Goal: Task Accomplishment & Management: Manage account settings

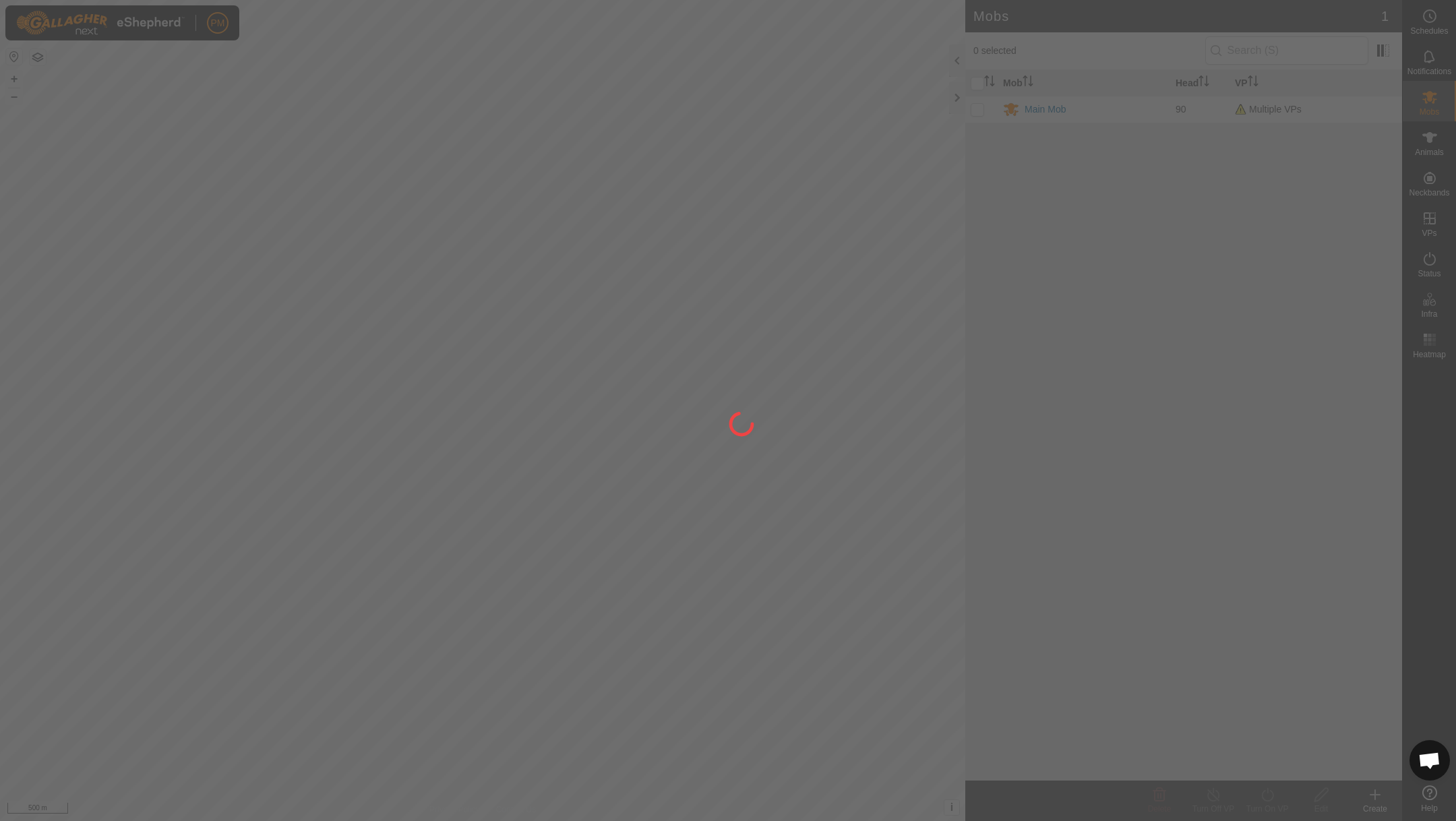
scroll to position [578, 0]
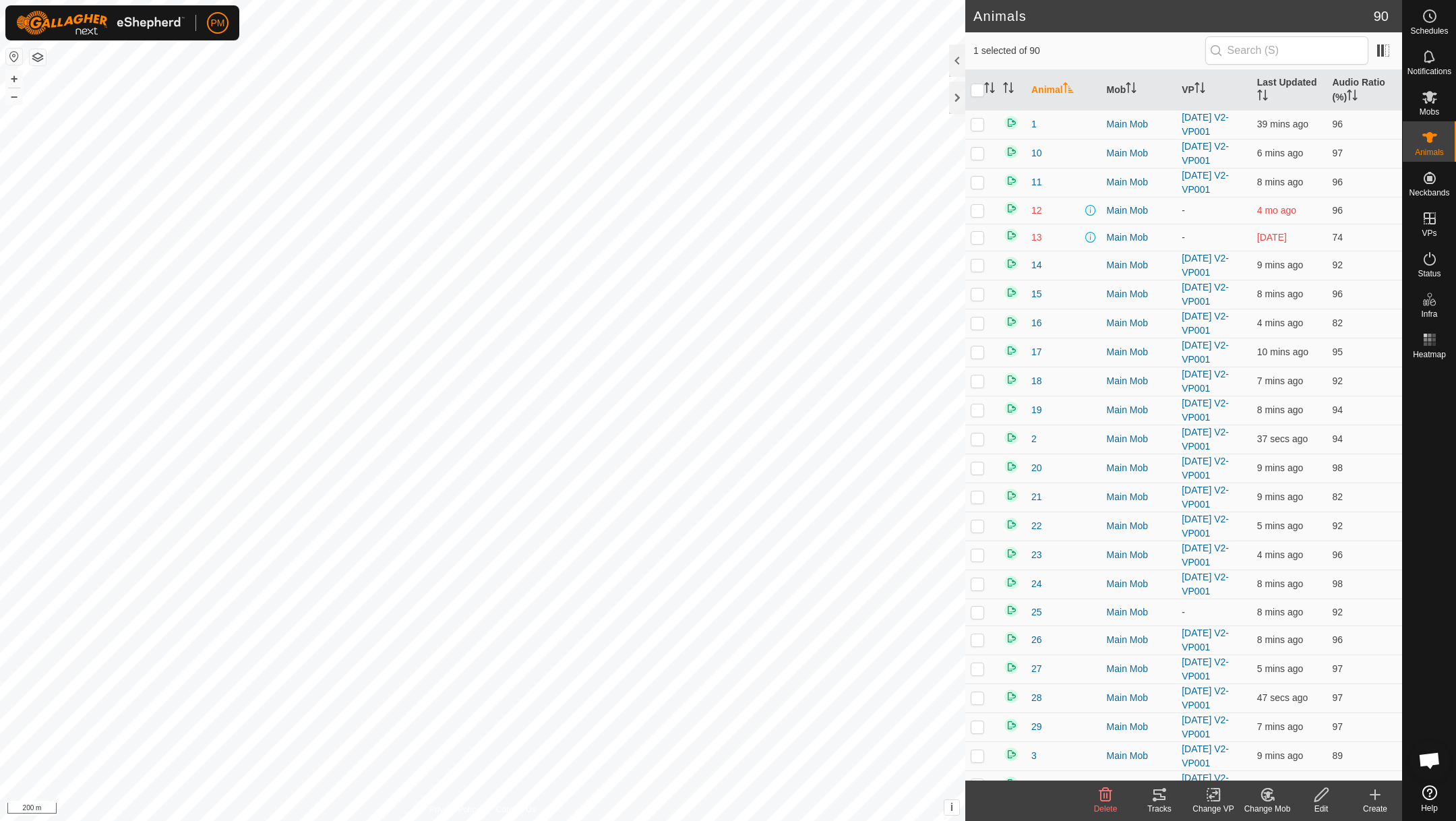
click at [1156, 793] on icon at bounding box center [1159, 794] width 12 height 11
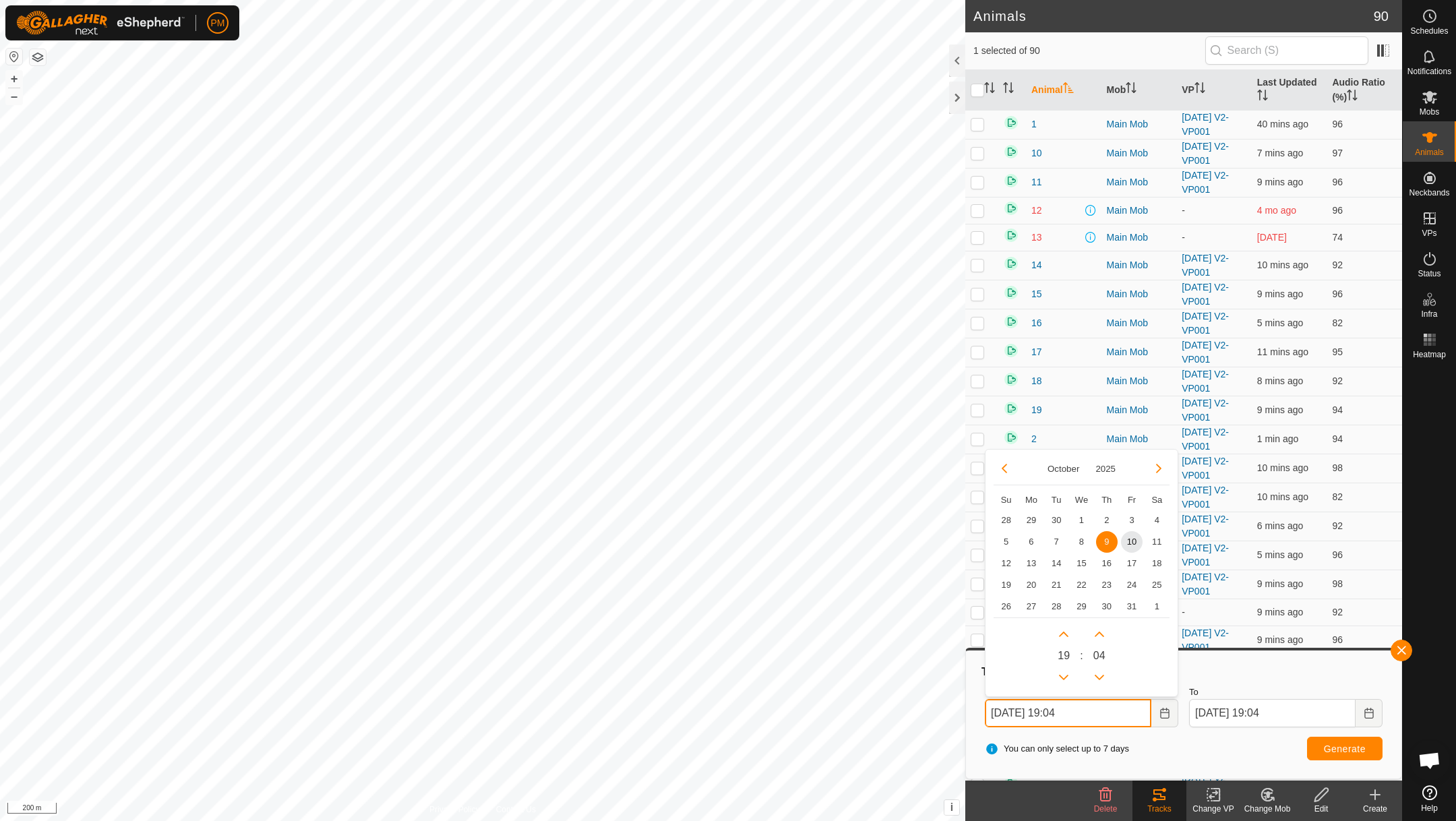
click at [1128, 710] on input "[DATE] 19:04" at bounding box center [1068, 712] width 167 height 28
click at [1134, 542] on span "10" at bounding box center [1132, 541] width 22 height 22
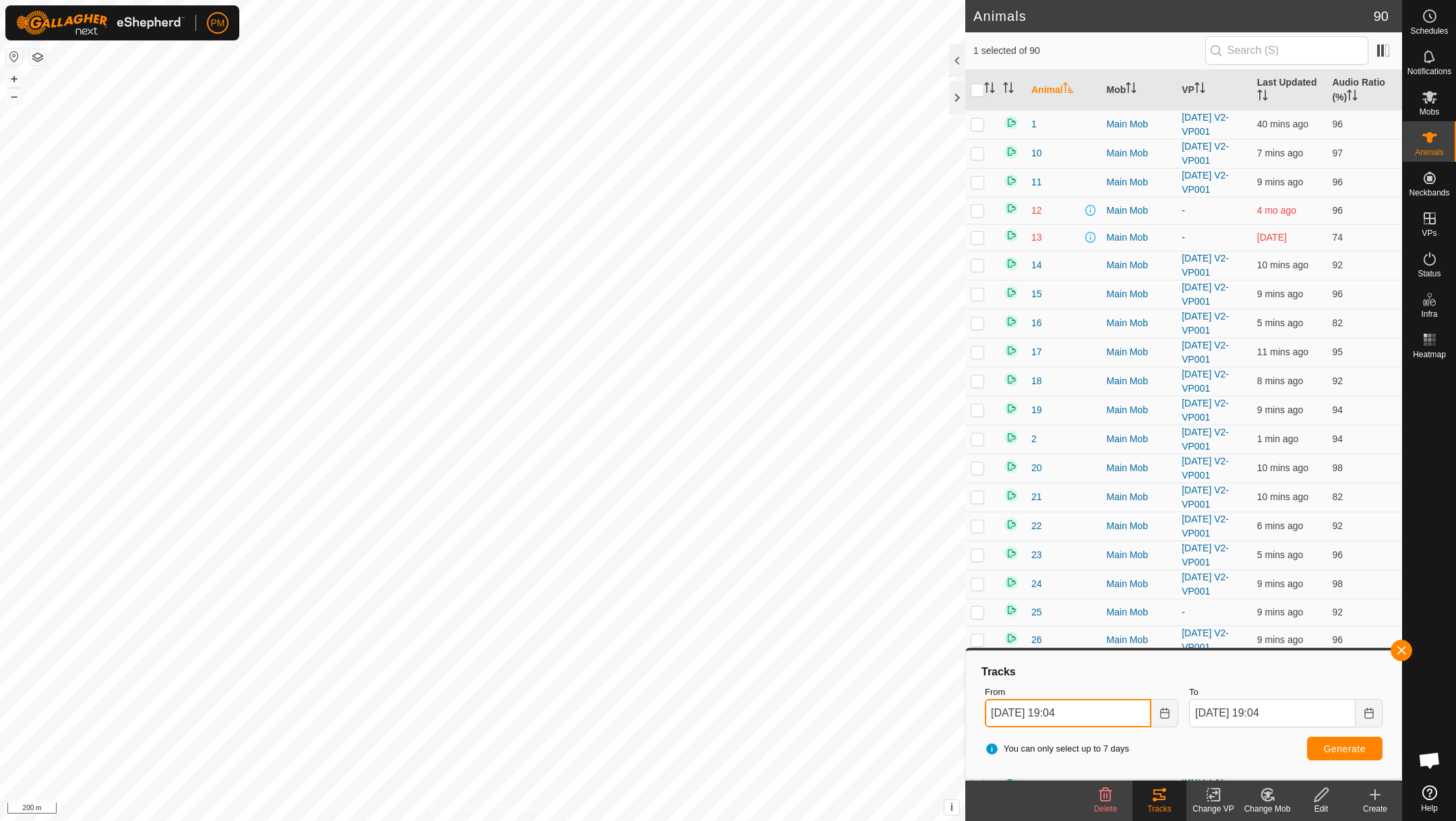
click at [1126, 719] on input "[DATE] 19:04" at bounding box center [1068, 712] width 167 height 28
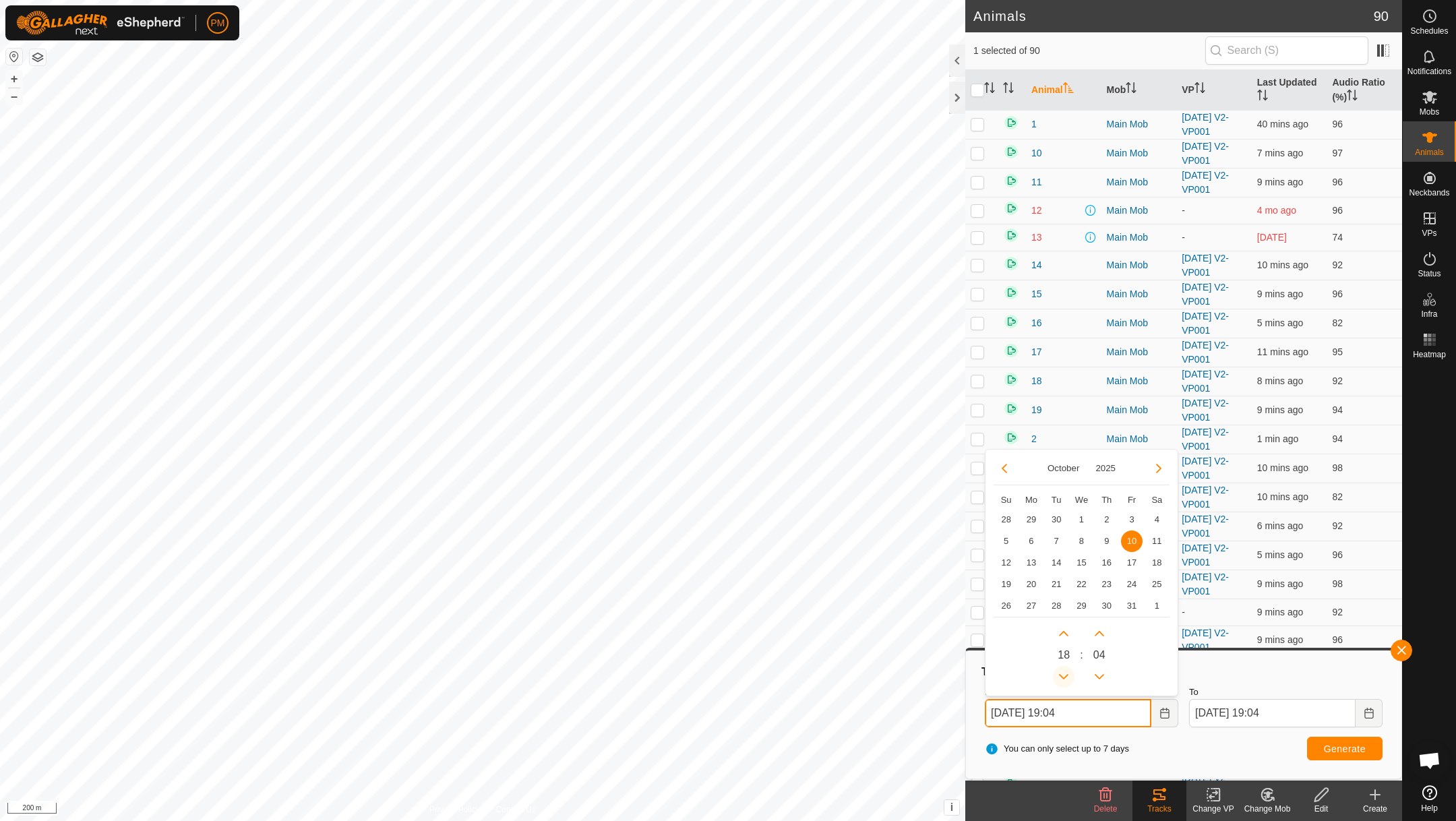
click at [1063, 676] on button "Previous Hour" at bounding box center [1064, 676] width 22 height 22
click at [1063, 676] on button "Previous Hour" at bounding box center [1064, 676] width 22 height 22
type input "[DATE] 16:04"
click at [1331, 749] on span "Generate" at bounding box center [1344, 749] width 42 height 11
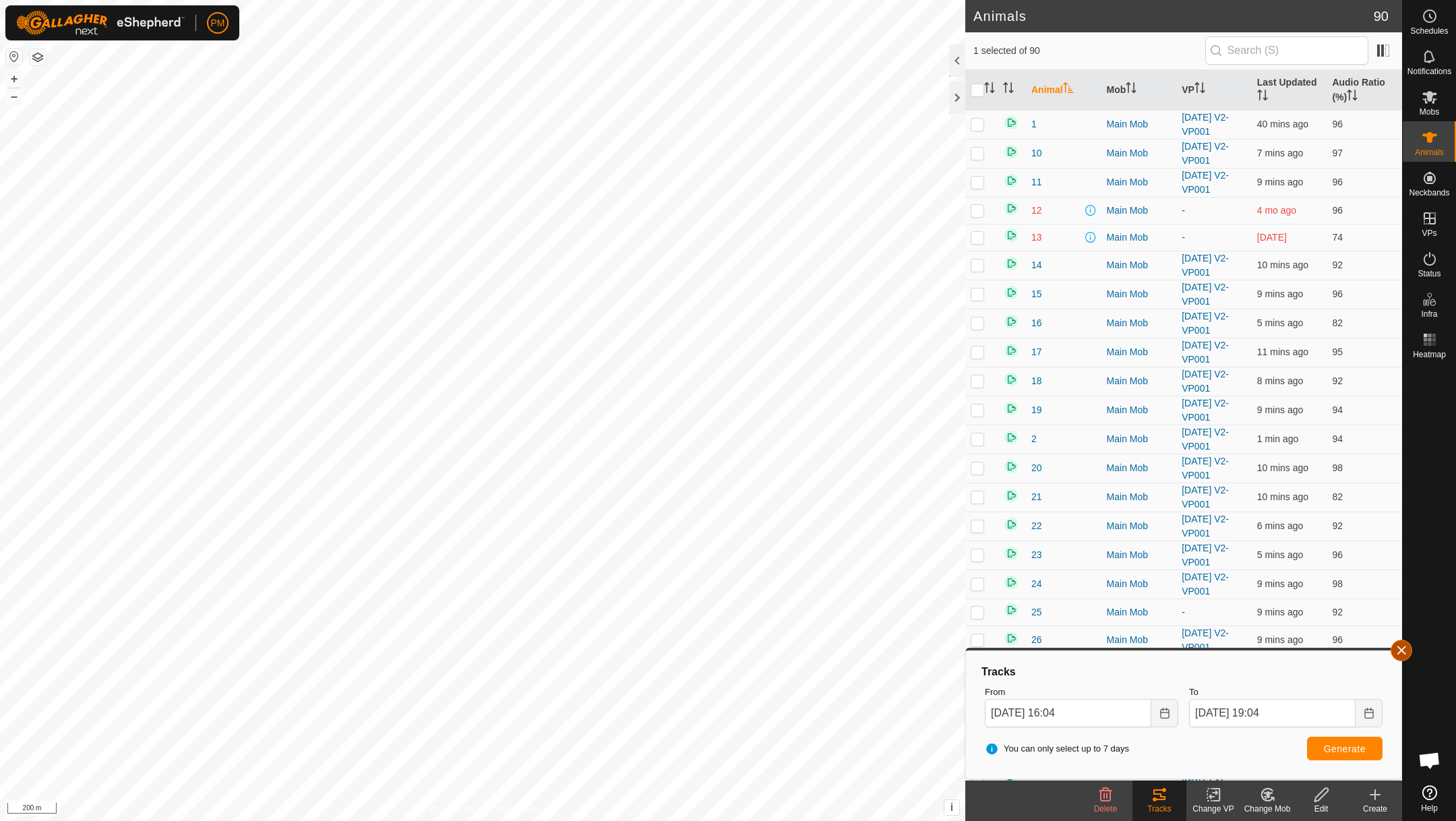
click at [1403, 650] on button "button" at bounding box center [1401, 650] width 22 height 22
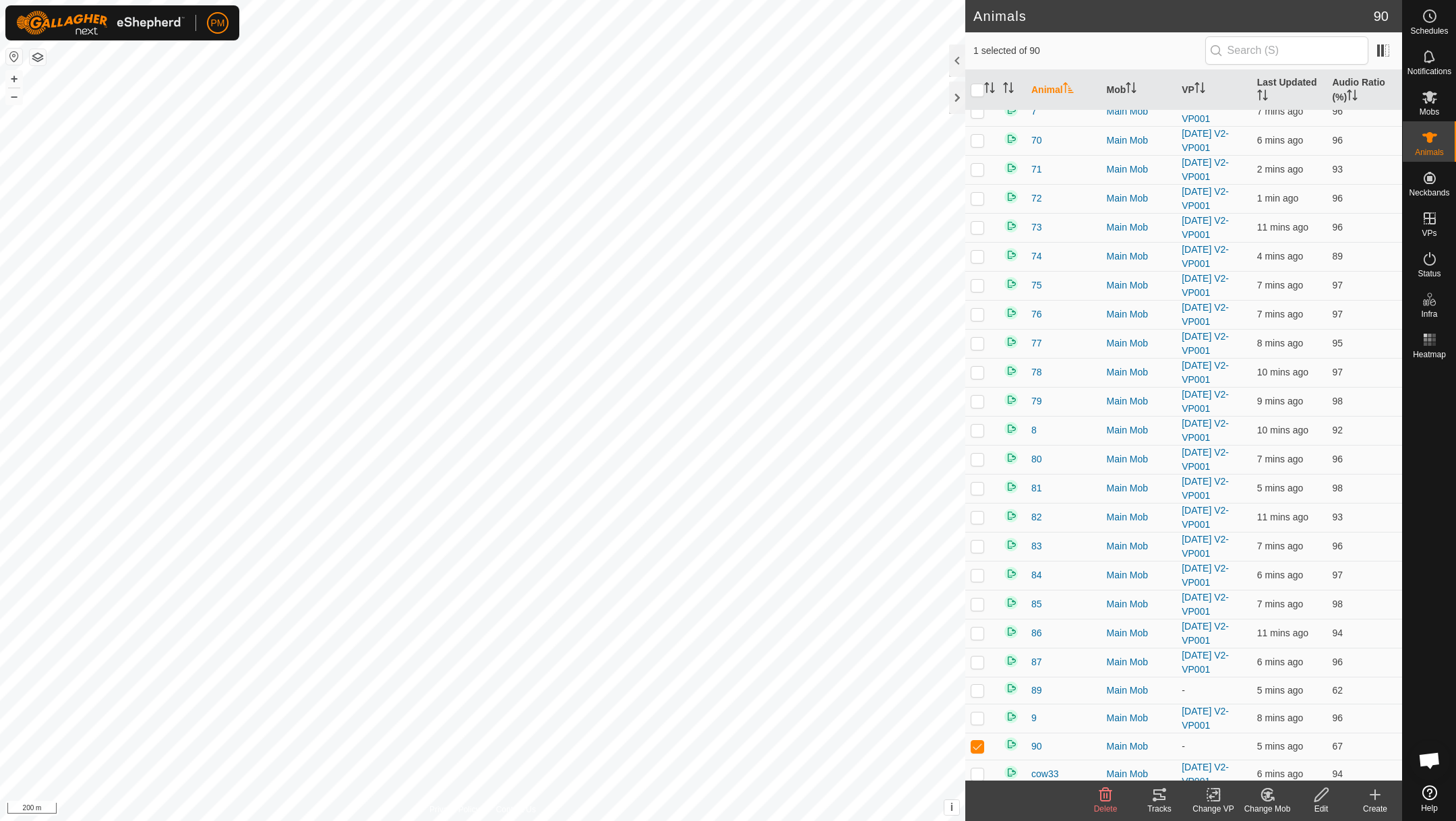
scroll to position [1959, 0]
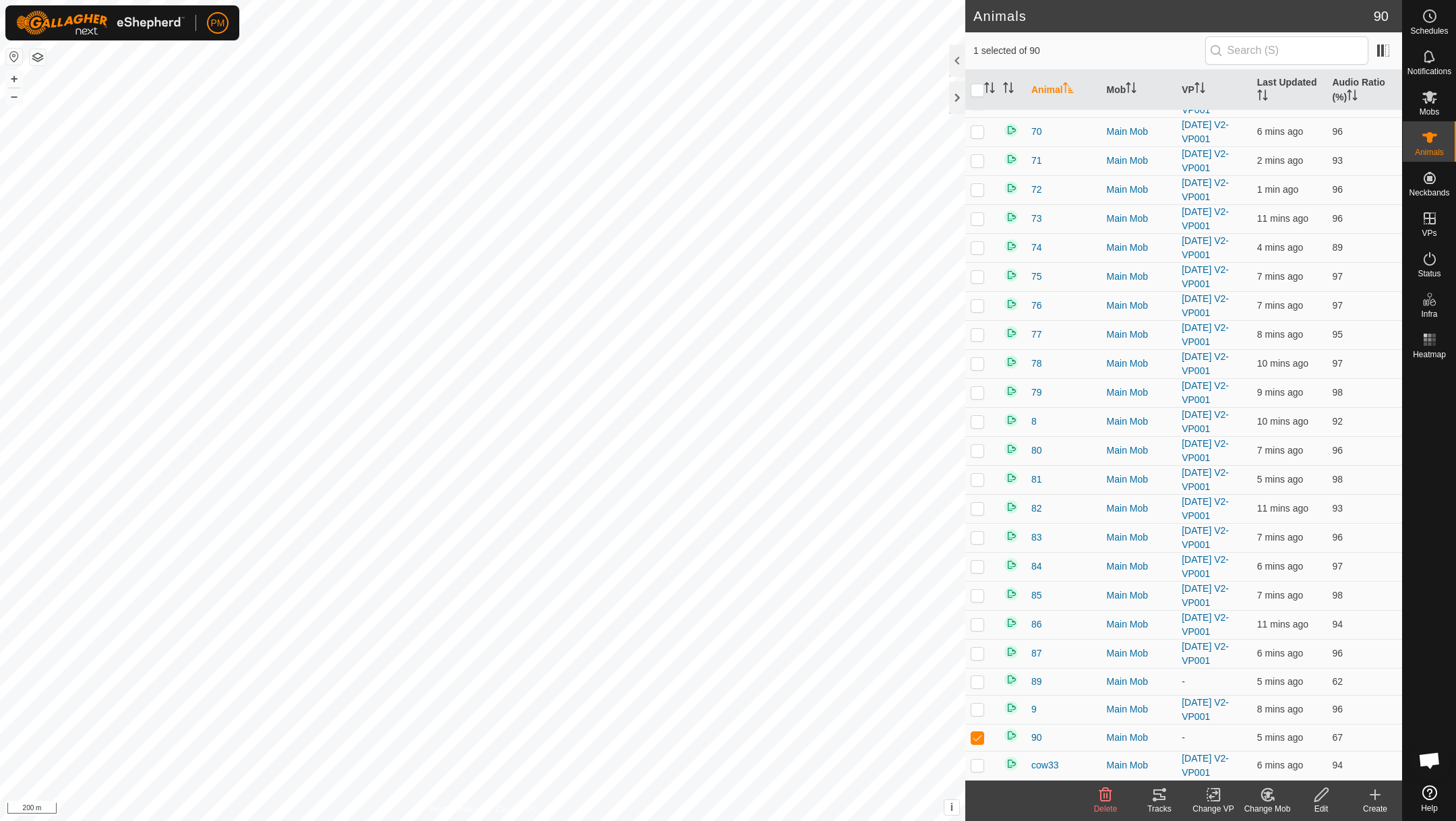
click at [1212, 797] on icon at bounding box center [1213, 794] width 17 height 16
click at [1424, 222] on icon at bounding box center [1429, 218] width 16 height 16
click at [1318, 222] on link "In Rotation" at bounding box center [1343, 217] width 115 height 27
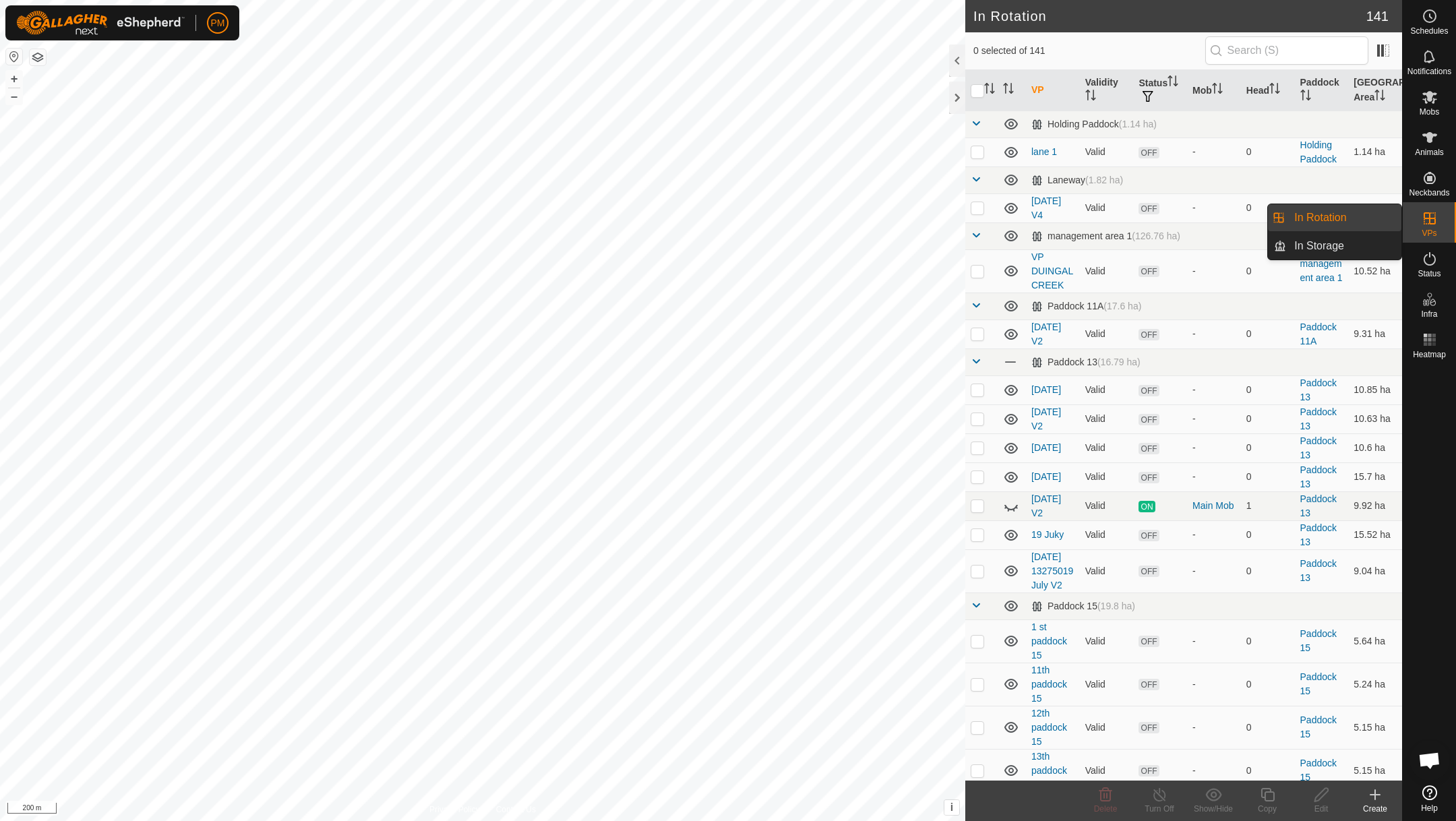
click at [1316, 218] on link "In Rotation" at bounding box center [1343, 217] width 115 height 27
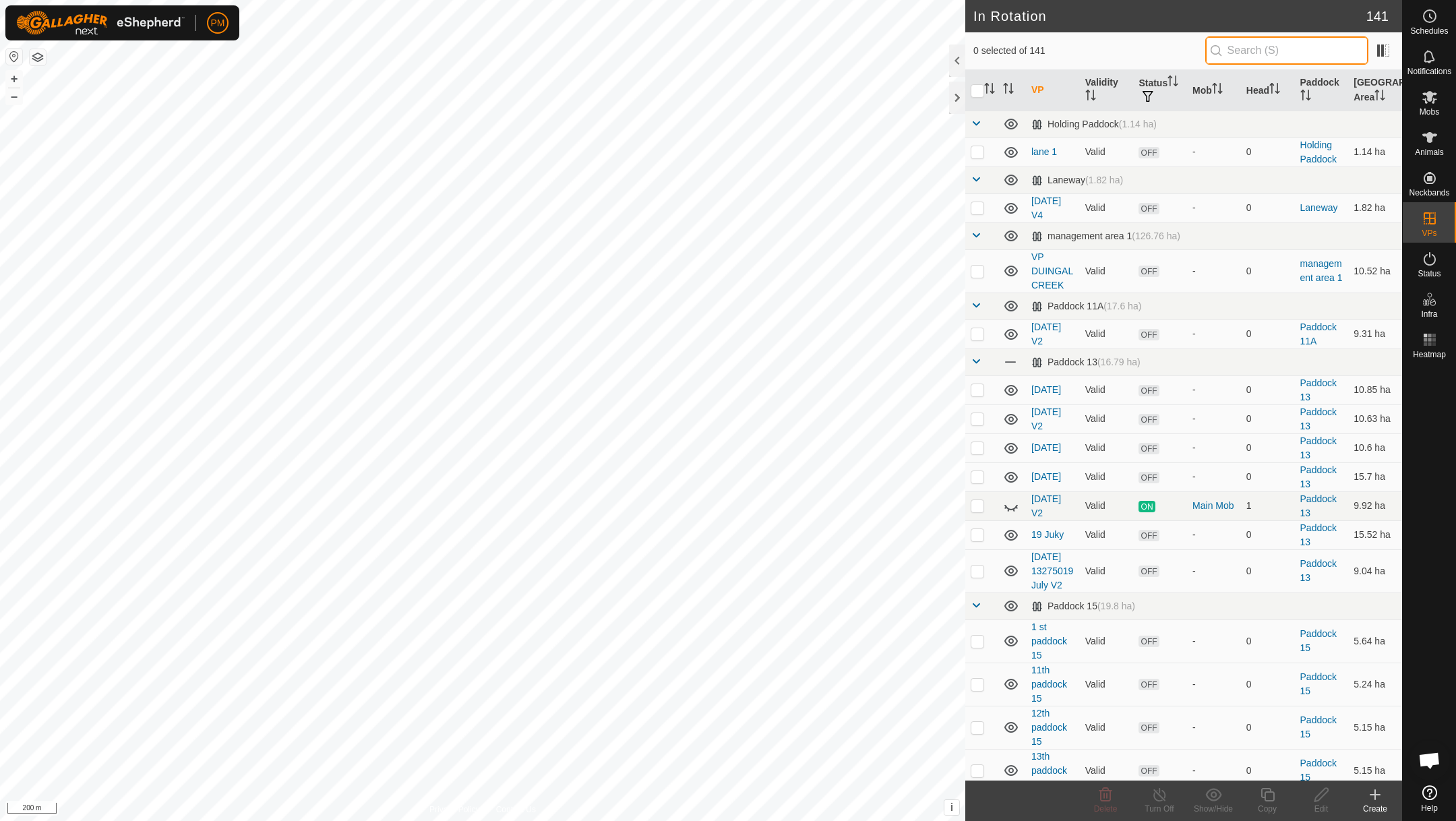
click at [1287, 52] on input "text" at bounding box center [1286, 50] width 163 height 28
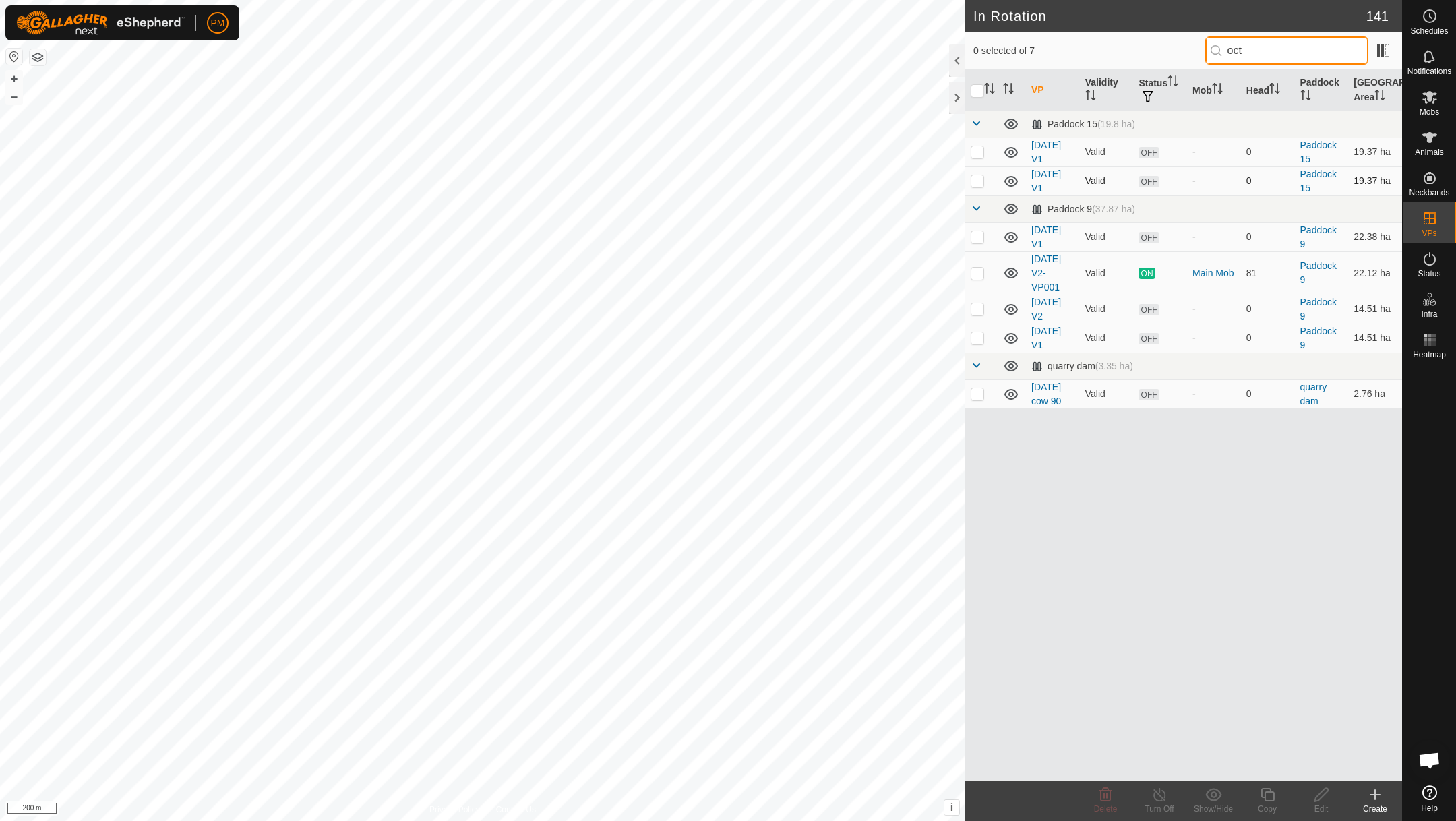
type input "oct"
click at [975, 186] on p-checkbox at bounding box center [977, 181] width 14 height 11
click at [35, 55] on button "button" at bounding box center [38, 57] width 16 height 16
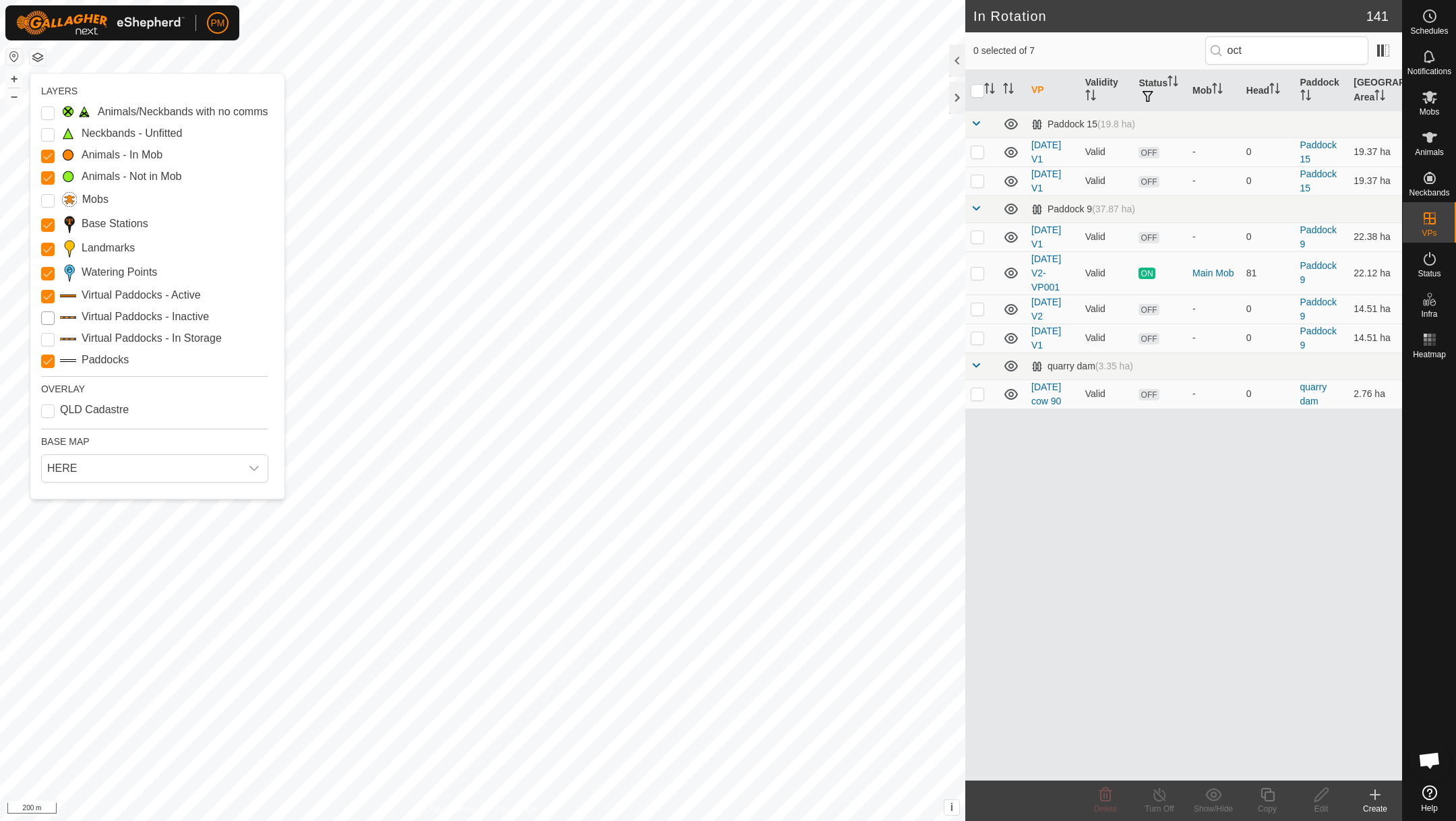
click at [48, 317] on Inactive "Virtual Paddocks - Inactive" at bounding box center [48, 318] width 14 height 14
click at [848, 22] on icon "Close" at bounding box center [849, 27] width 11 height 11
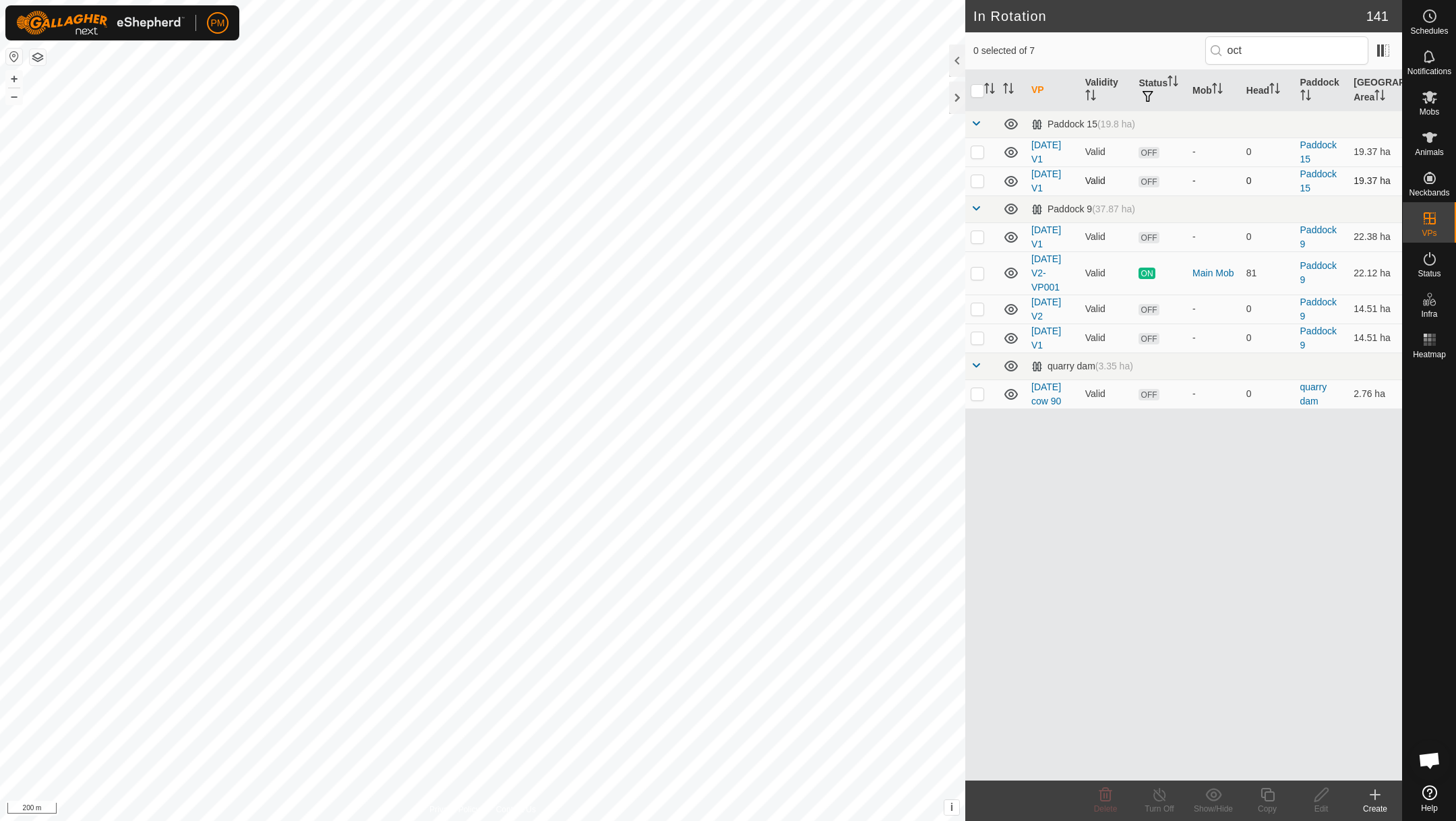
click at [979, 181] on p-checkbox at bounding box center [977, 181] width 14 height 11
checkbox input "false"
click at [978, 240] on p-checkbox at bounding box center [977, 237] width 14 height 11
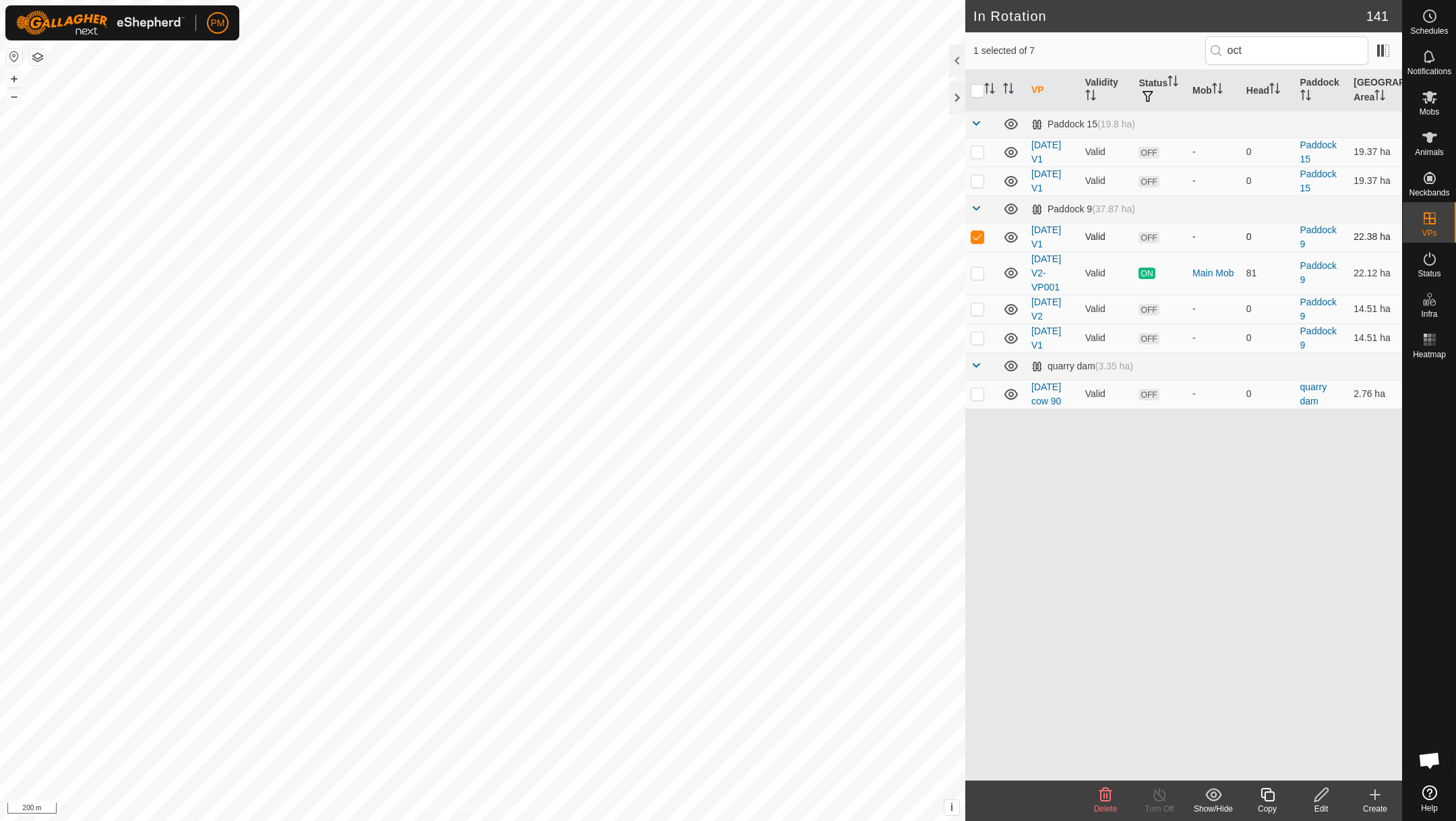
checkbox input "false"
click at [977, 311] on p-checkbox at bounding box center [977, 308] width 14 height 11
checkbox input "false"
click at [975, 341] on p-checkbox at bounding box center [977, 338] width 14 height 11
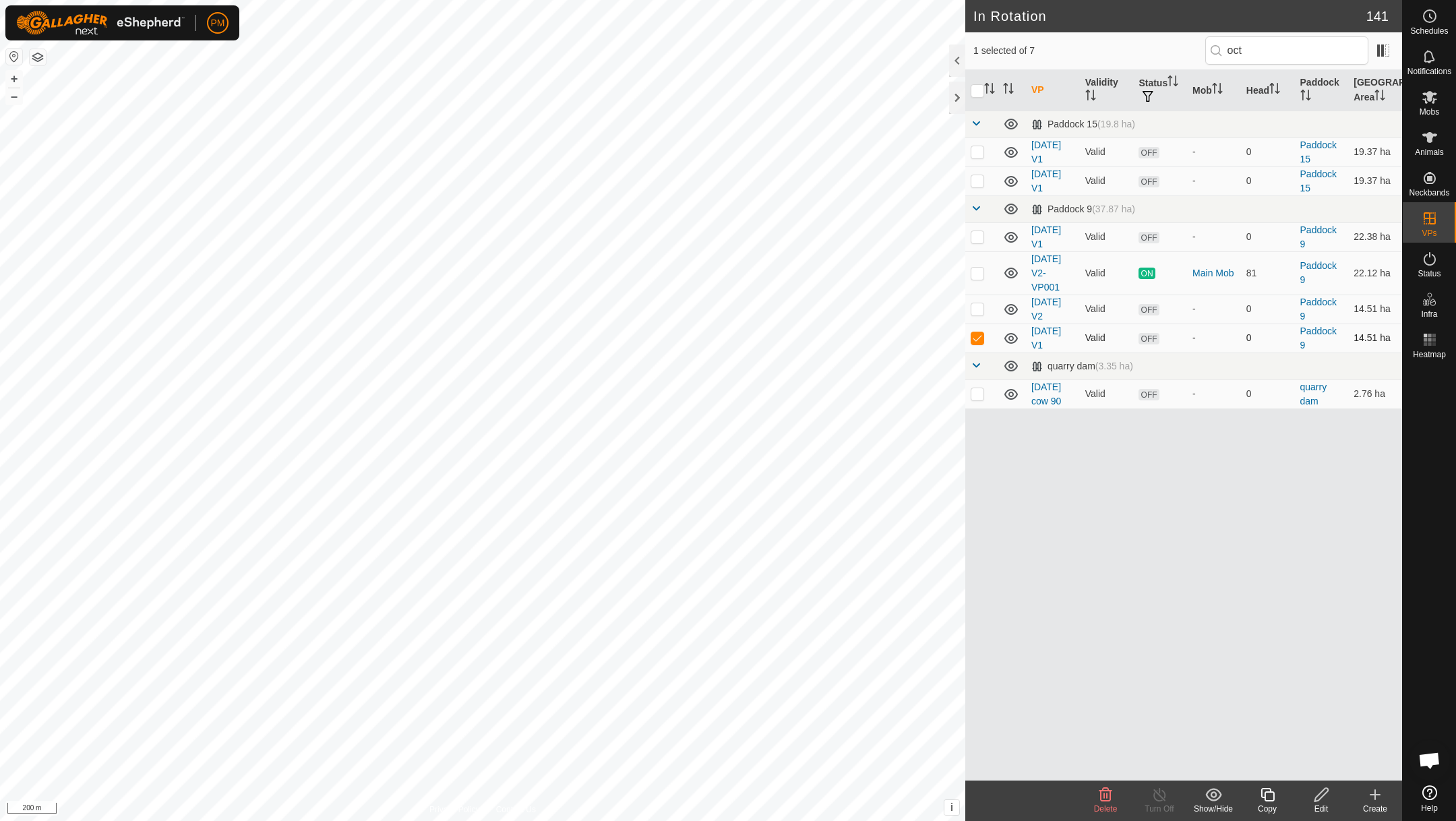
click at [975, 341] on p-checkbox at bounding box center [977, 338] width 14 height 11
checkbox input "false"
click at [980, 397] on p-checkbox at bounding box center [977, 394] width 14 height 11
checkbox input "false"
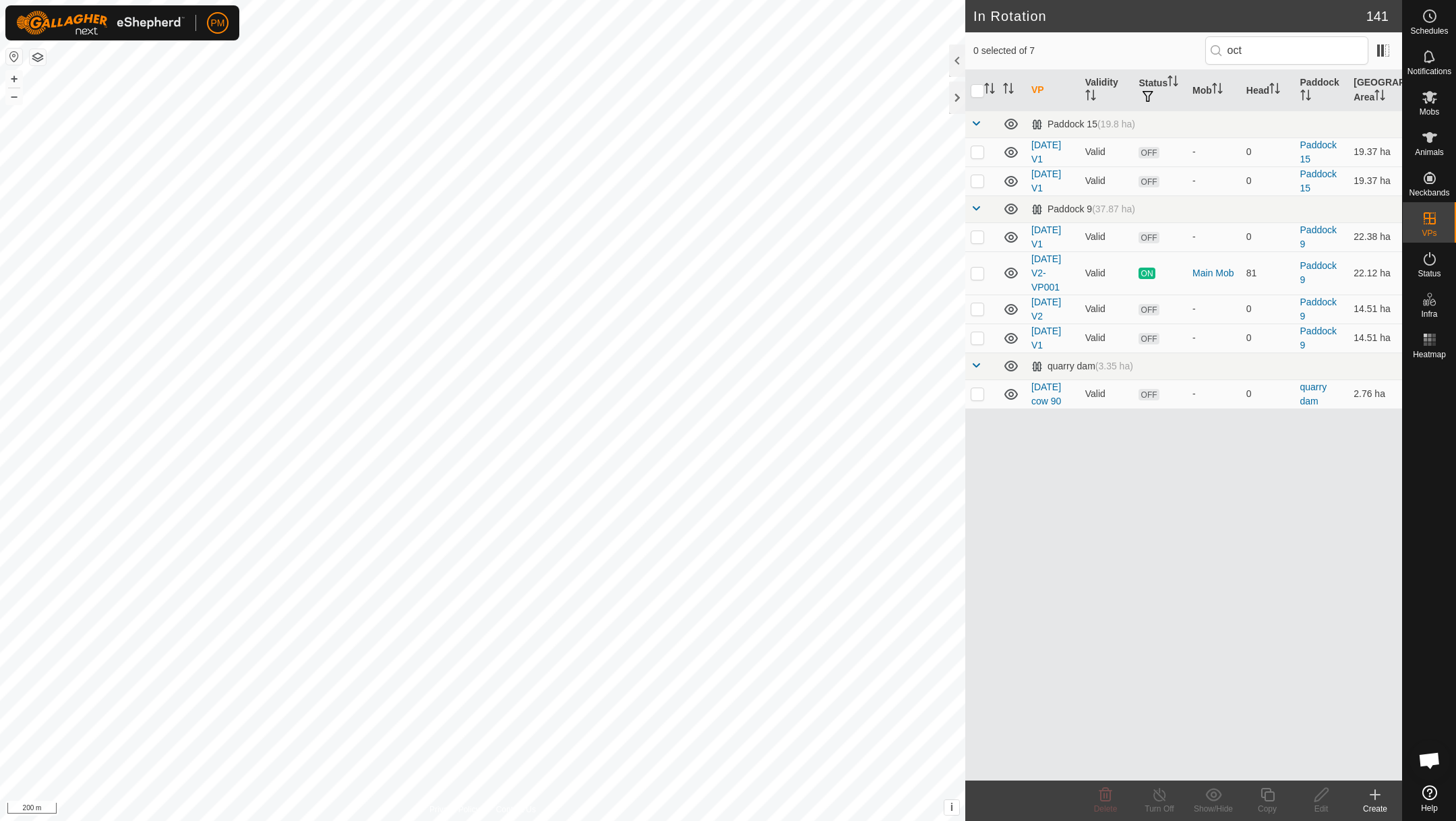
click at [38, 60] on button "button" at bounding box center [38, 57] width 16 height 16
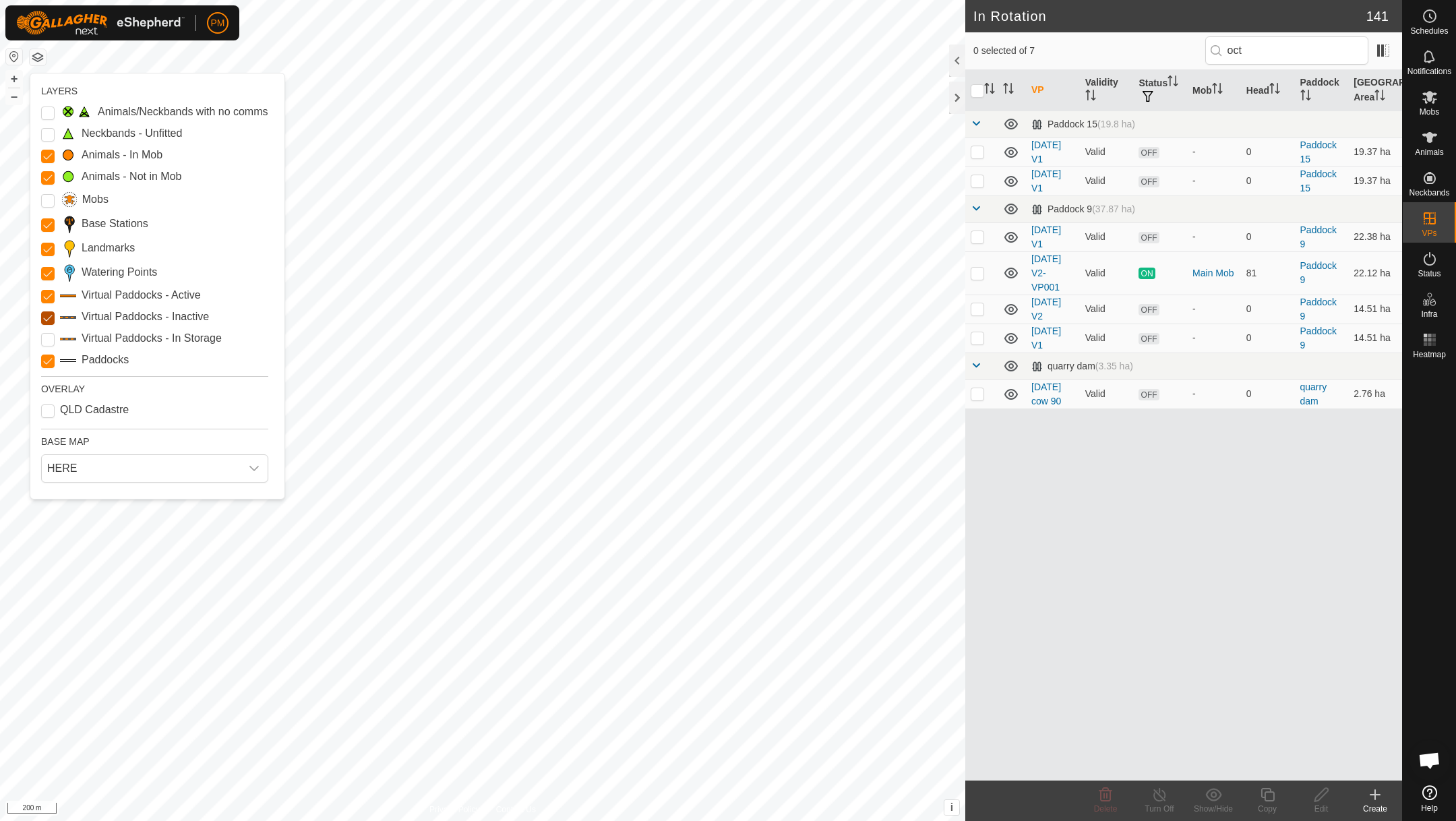
click at [51, 320] on Inactive "Virtual Paddocks - Inactive" at bounding box center [48, 318] width 14 height 14
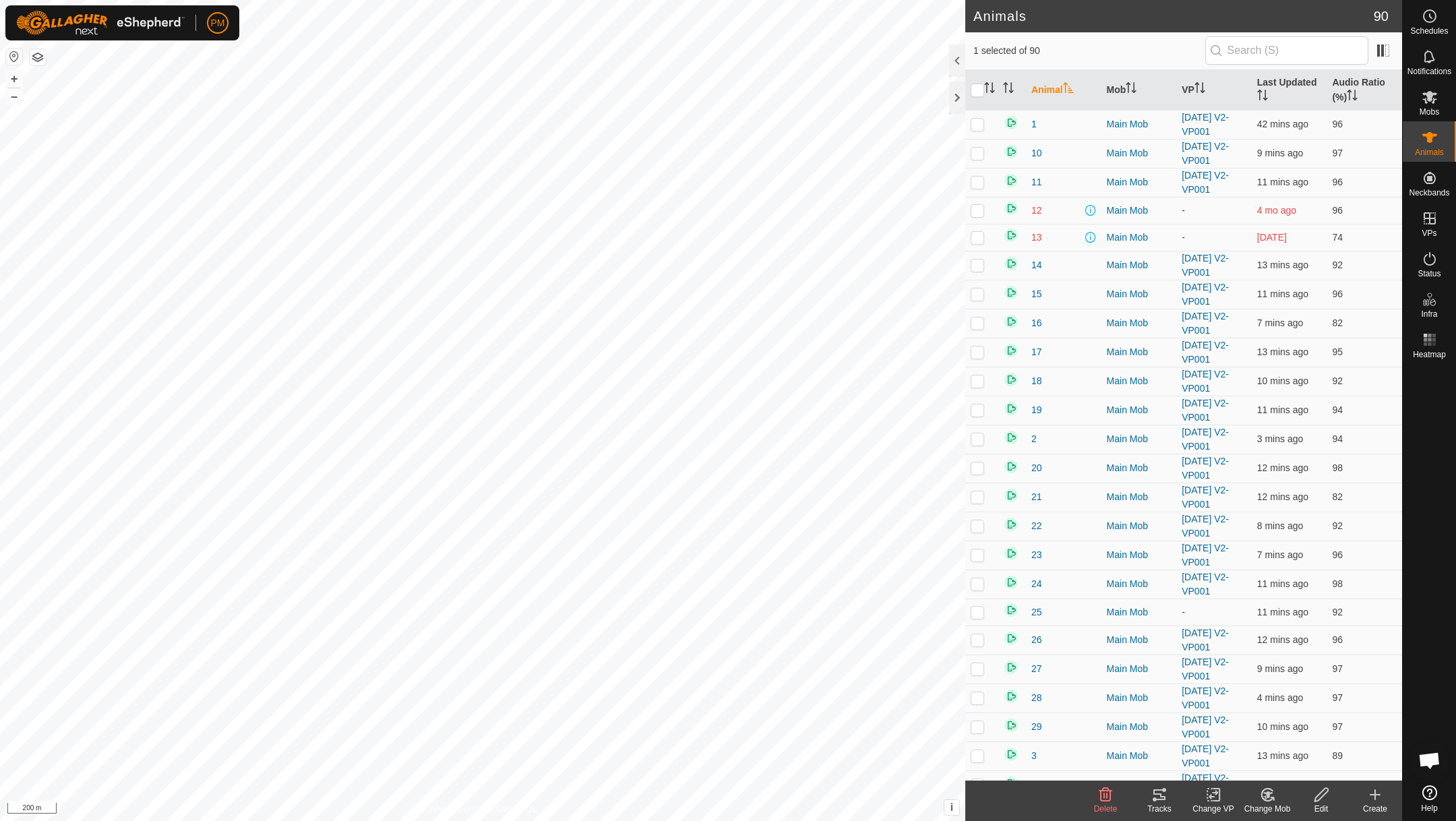
click at [1214, 793] on icon at bounding box center [1213, 794] width 17 height 16
click at [1222, 732] on link "Choose VP..." at bounding box center [1253, 735] width 133 height 27
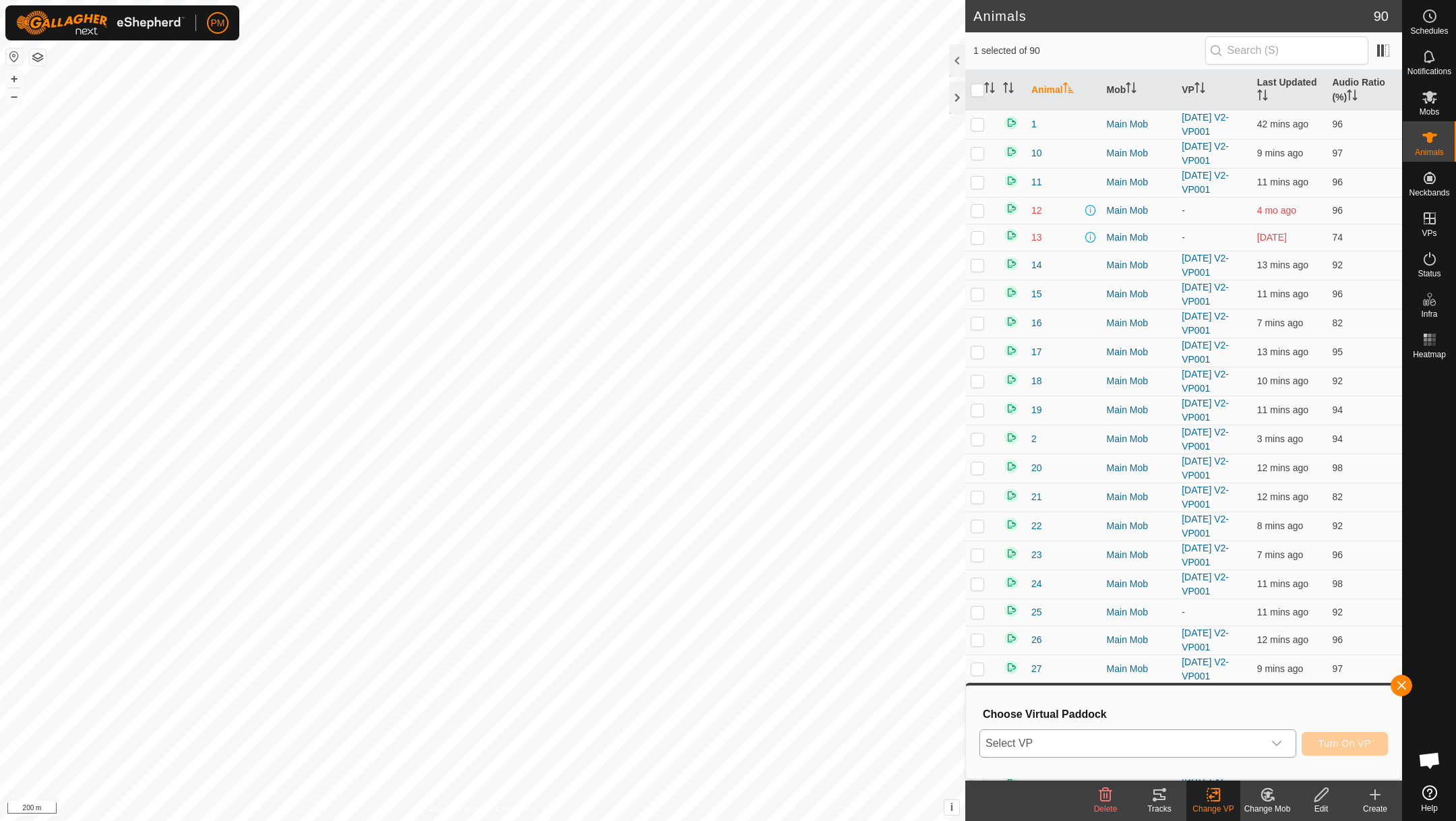
click at [1167, 732] on span "Select VP" at bounding box center [1122, 743] width 283 height 27
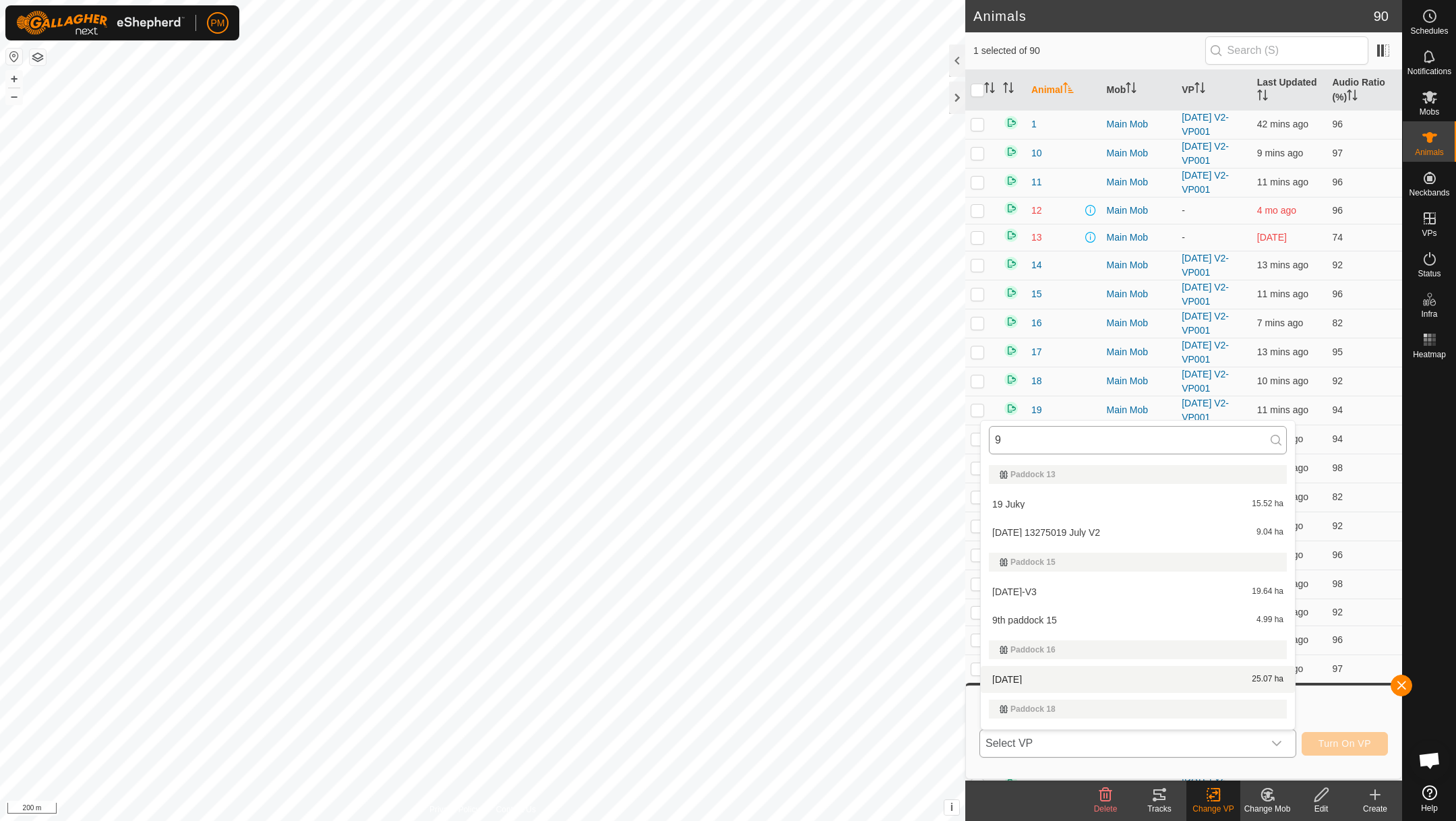
type input "9"
type input "oct"
click at [1014, 712] on li "[DATE] cow 90 2.76 ha" at bounding box center [1137, 717] width 314 height 27
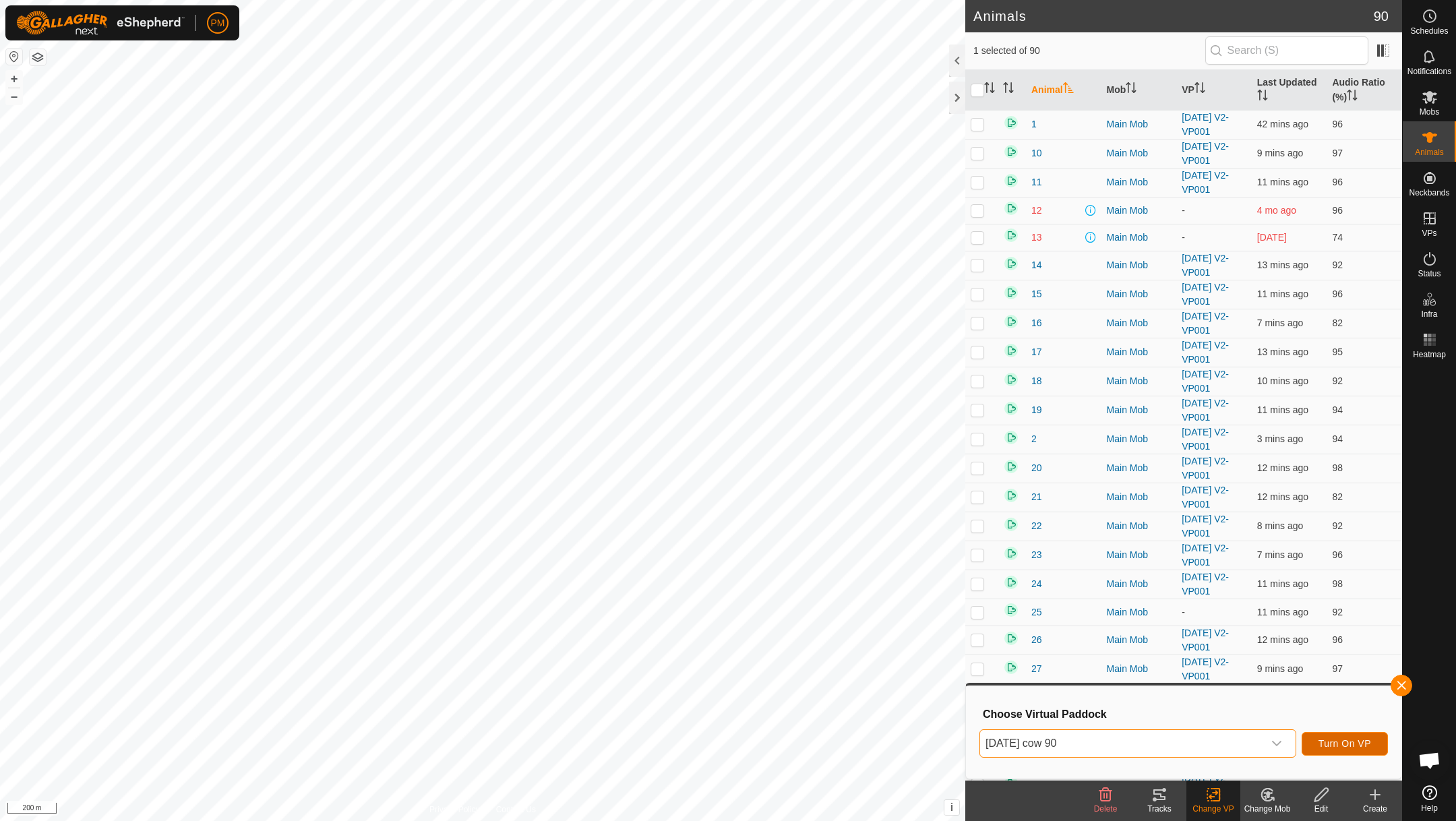
click at [1343, 738] on span "Turn On VP" at bounding box center [1344, 743] width 53 height 11
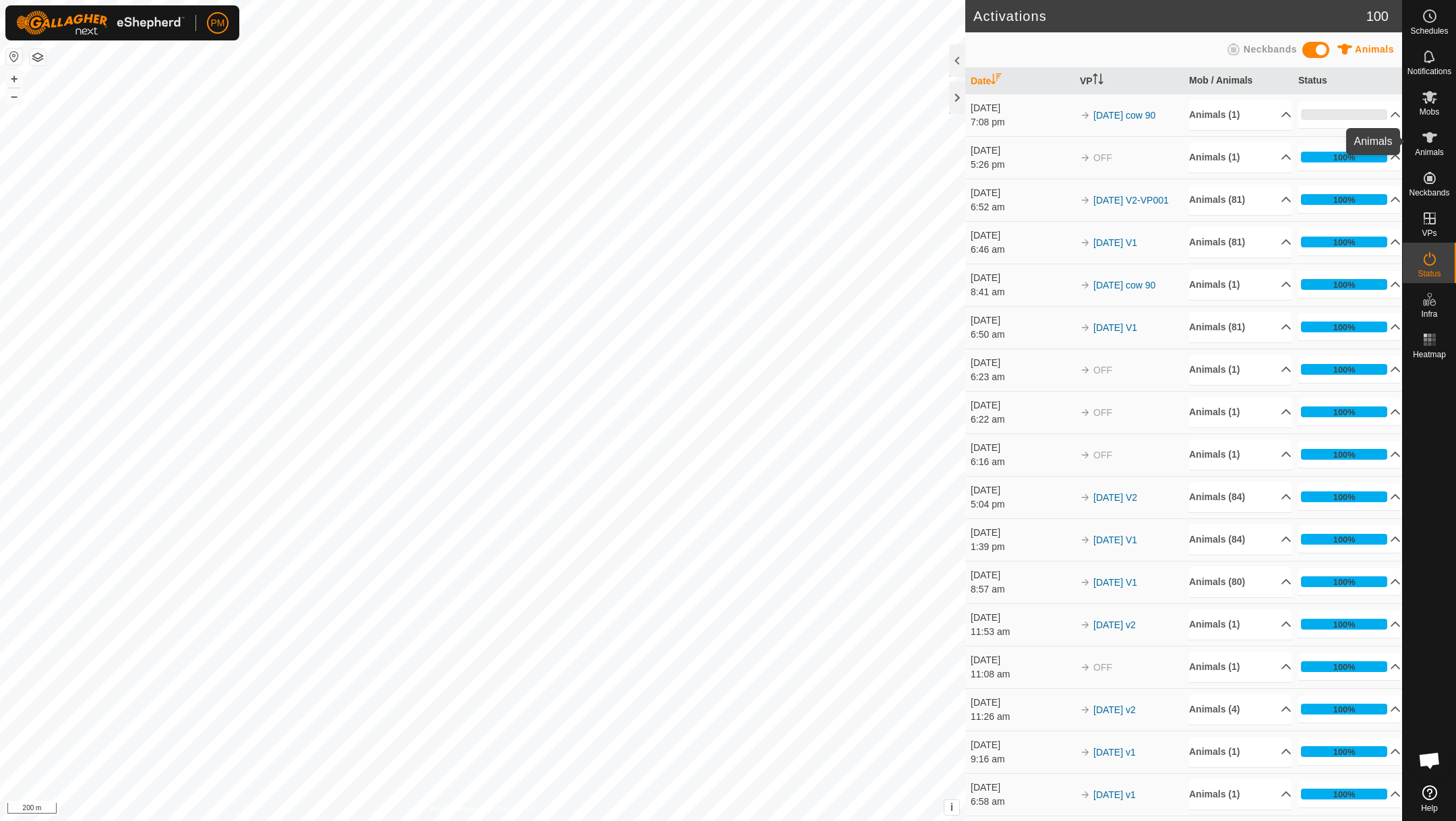
click at [1427, 137] on icon at bounding box center [1429, 138] width 15 height 11
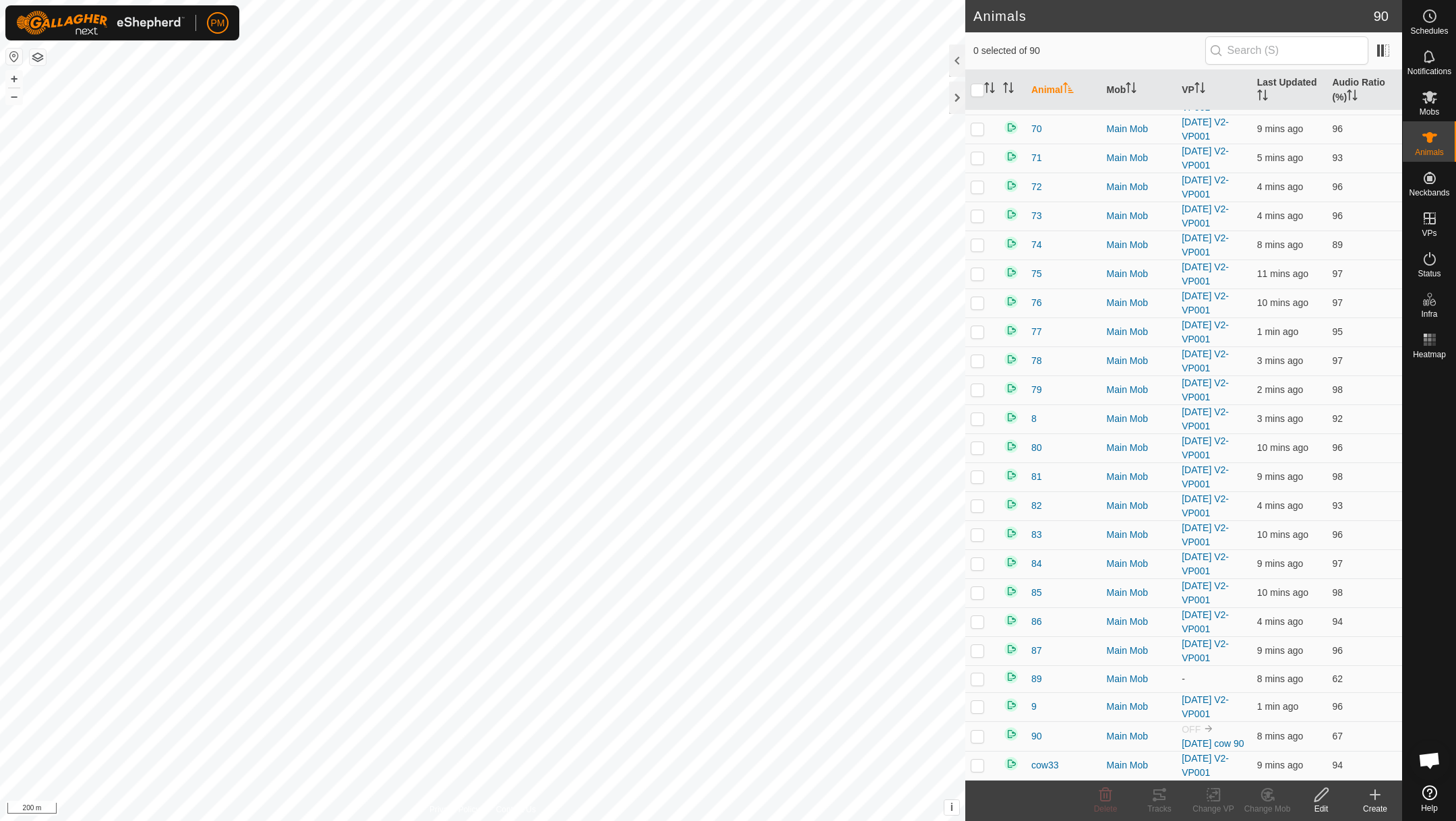
scroll to position [1963, 0]
click at [977, 738] on p-checkbox at bounding box center [977, 736] width 14 height 11
click at [1319, 790] on icon at bounding box center [1321, 794] width 17 height 16
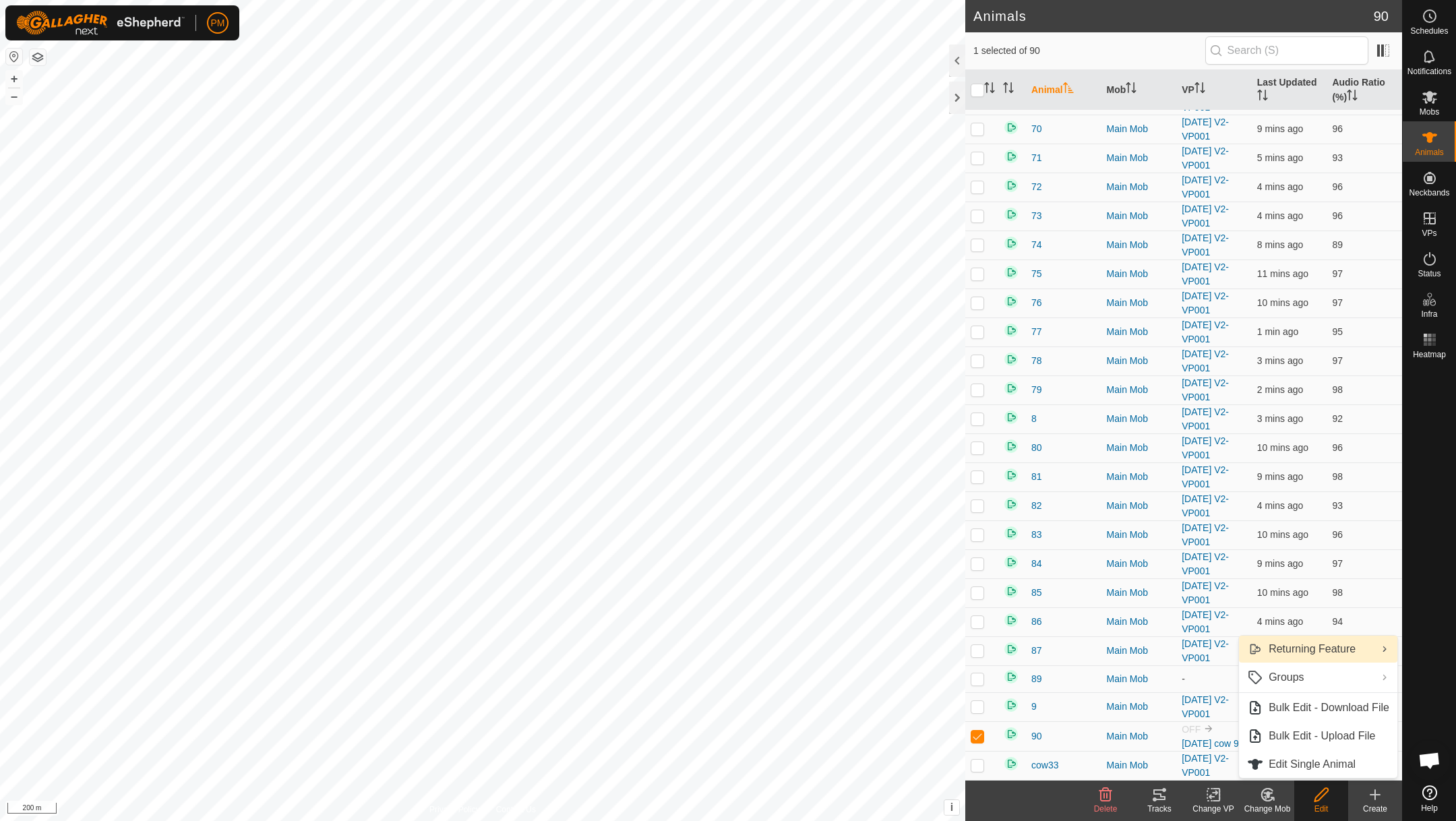
click at [1269, 643] on link "Returning Feature" at bounding box center [1318, 648] width 158 height 27
click at [1130, 674] on link "Turn Off" at bounding box center [1160, 677] width 157 height 27
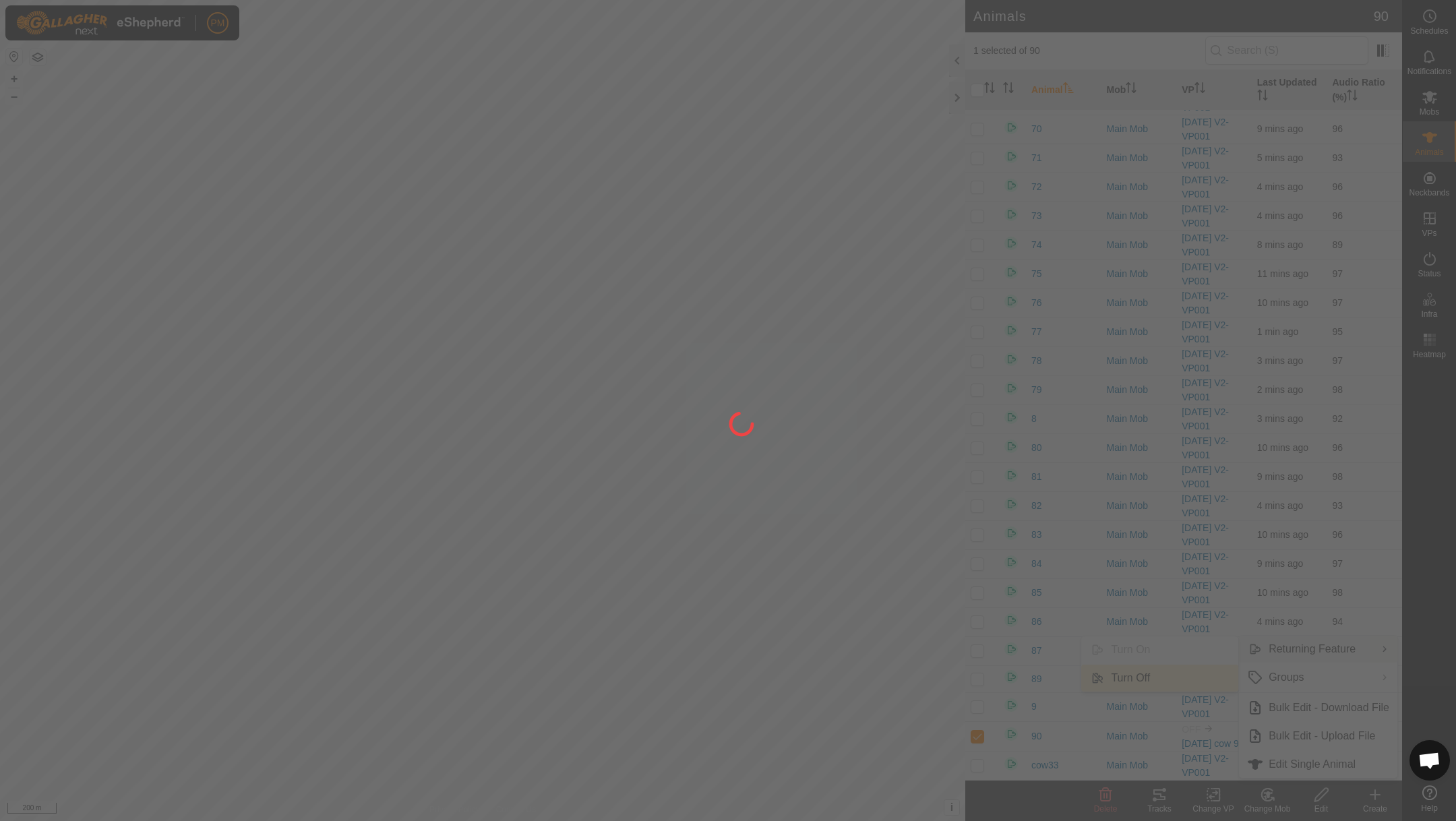
checkbox input "false"
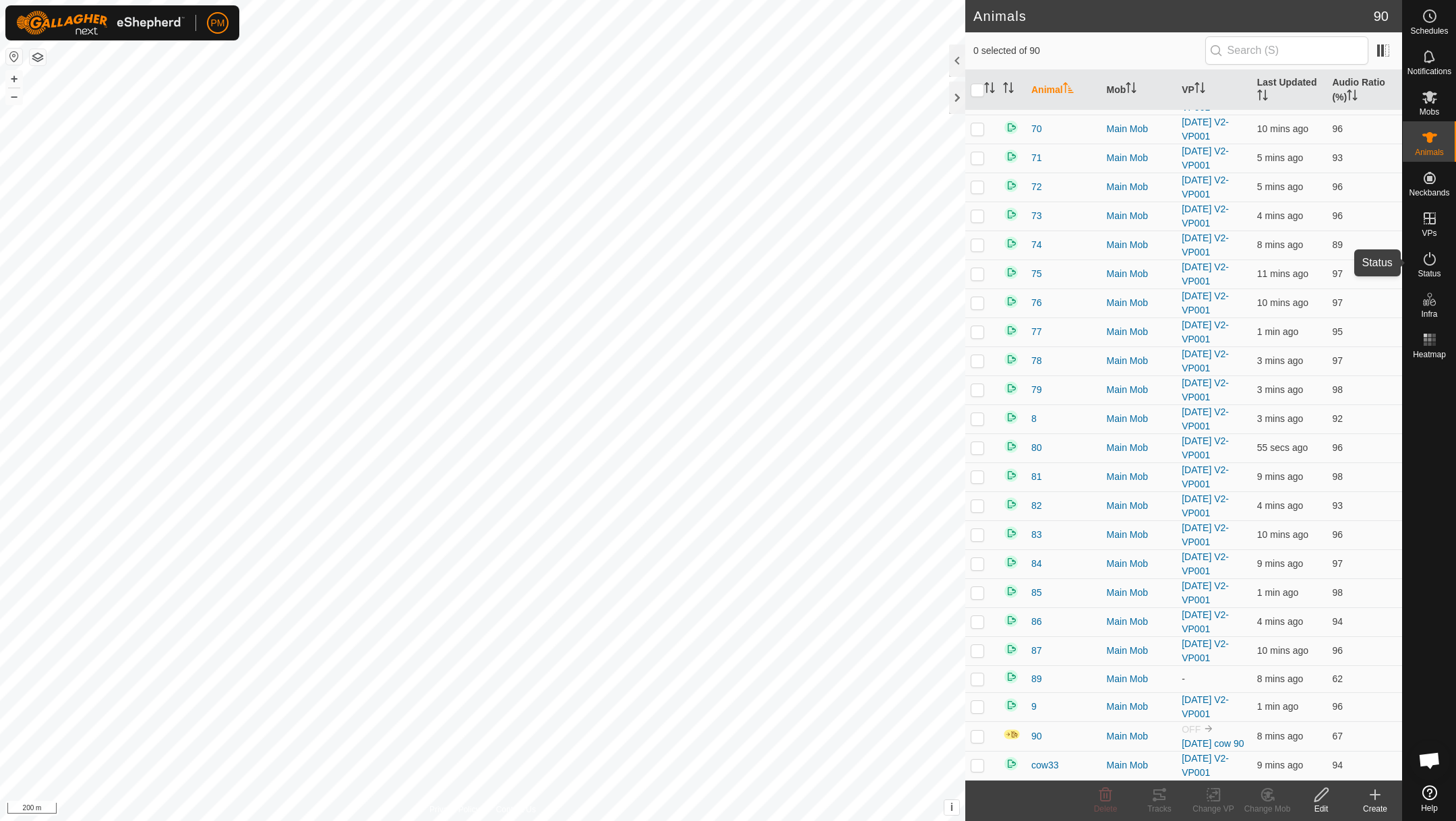
click at [1427, 257] on icon at bounding box center [1429, 259] width 16 height 16
